Goal: Go to known website: Go to known website

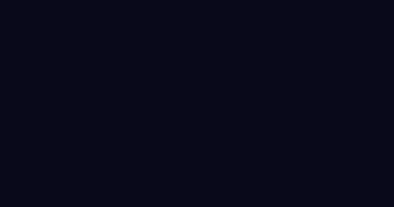
select select "****"
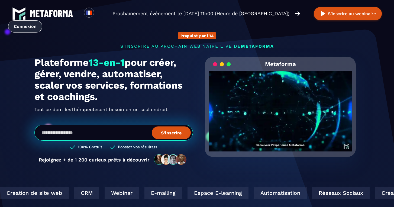
click at [29, 26] on link "Connexion" at bounding box center [25, 26] width 34 height 12
